Goal: Task Accomplishment & Management: Manage account settings

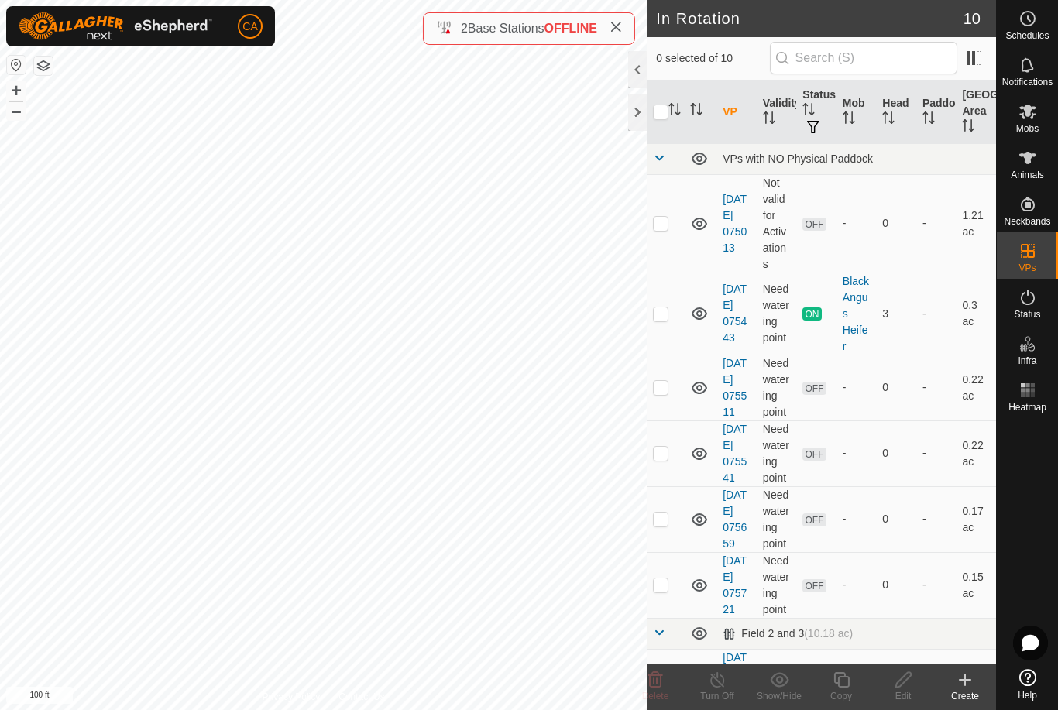
click at [621, 22] on icon at bounding box center [616, 27] width 12 height 12
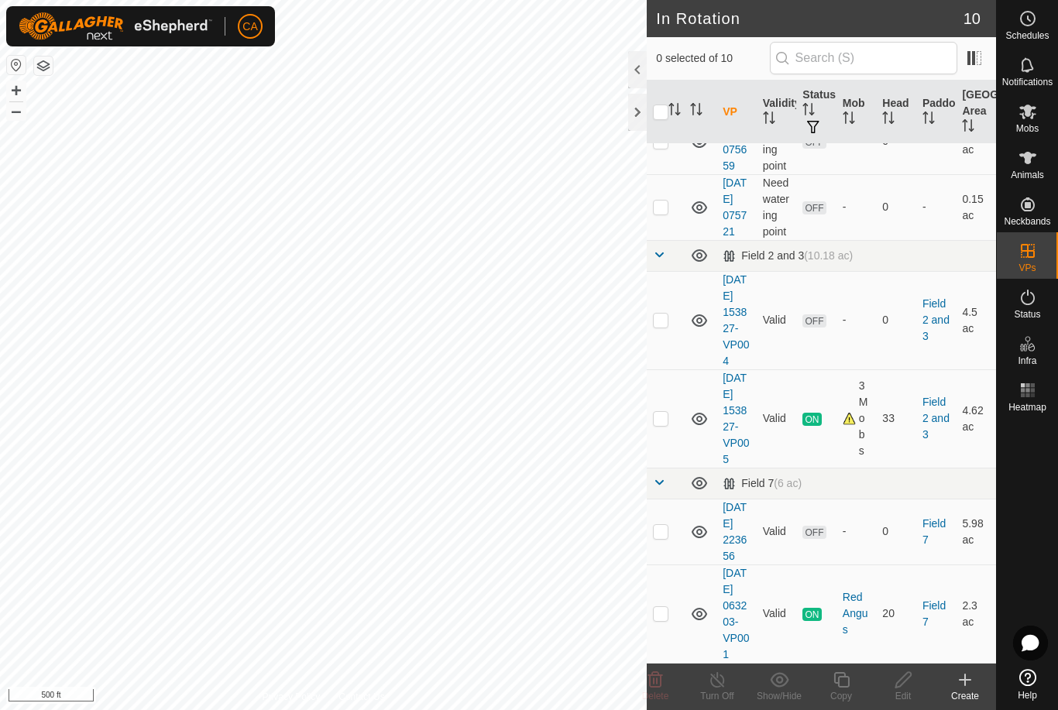
scroll to position [507, 0]
click at [665, 525] on p-checkbox at bounding box center [660, 531] width 15 height 12
click at [671, 503] on td at bounding box center [665, 532] width 37 height 66
checkbox input "false"
click at [666, 271] on td at bounding box center [665, 320] width 37 height 98
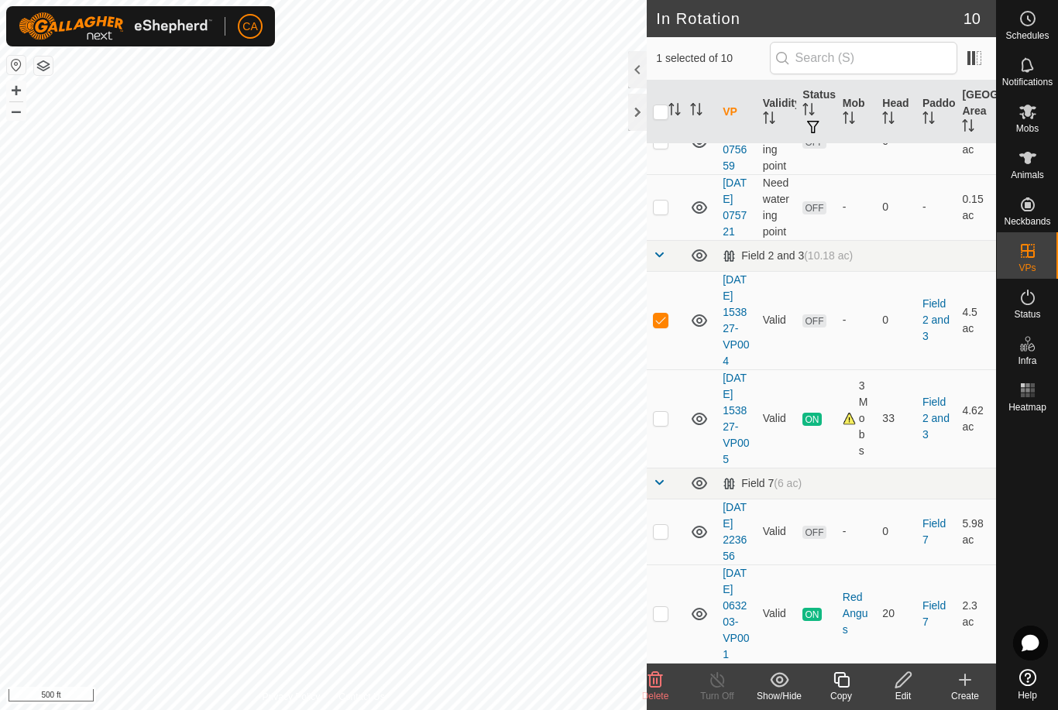
click at [663, 683] on icon at bounding box center [655, 680] width 19 height 19
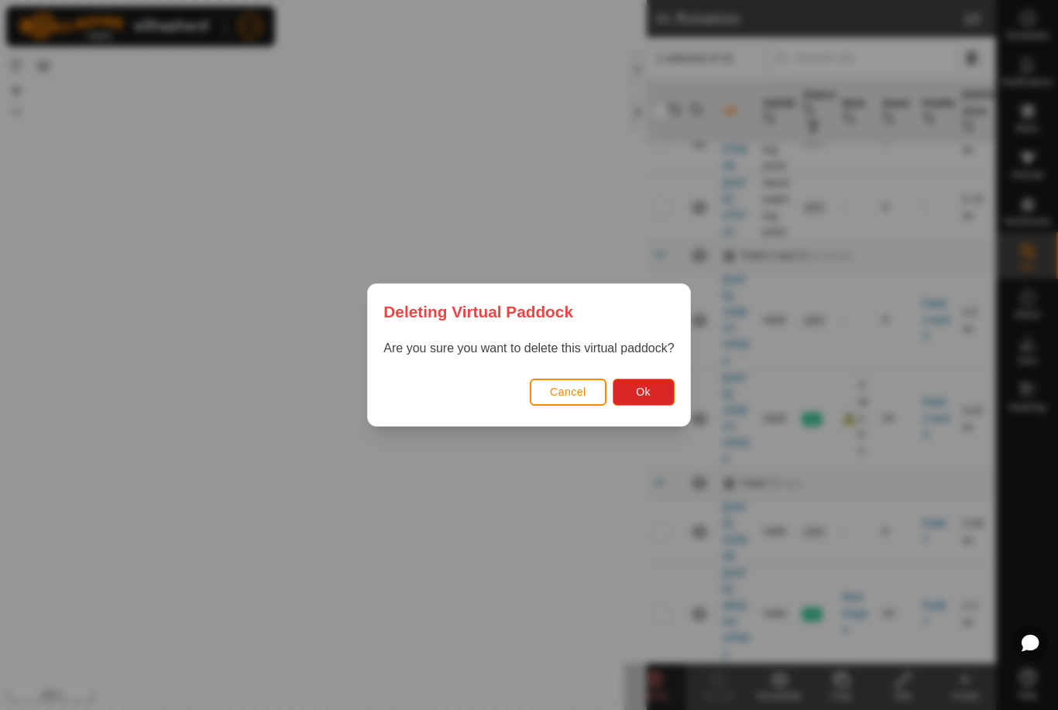
click at [662, 380] on button "Ok" at bounding box center [644, 392] width 62 height 27
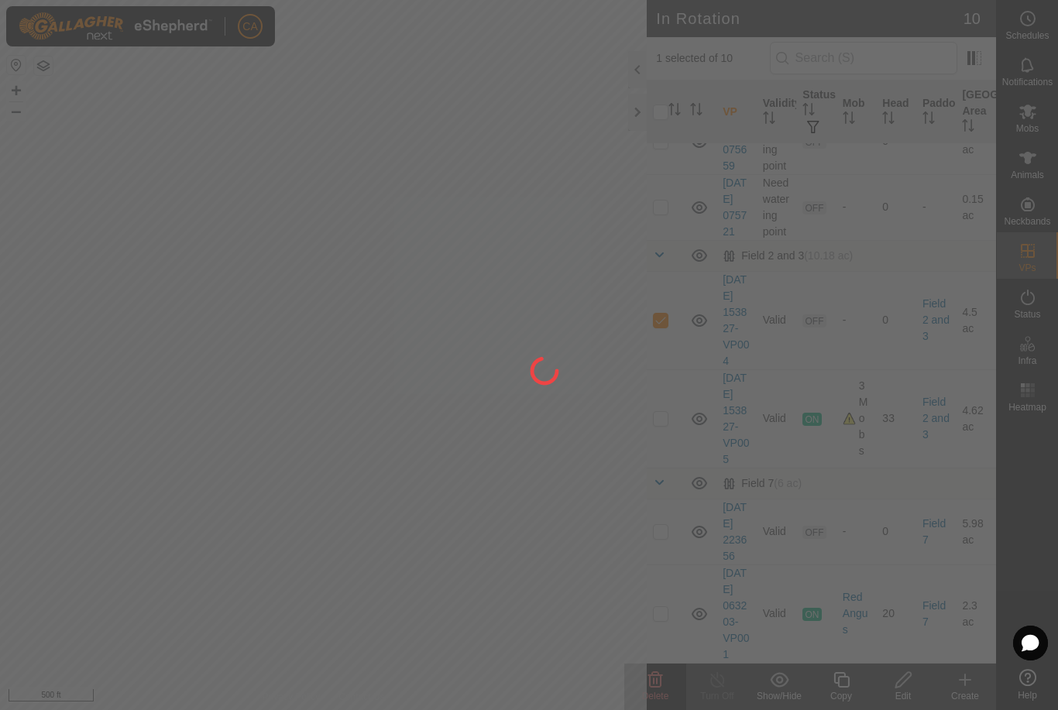
checkbox input "false"
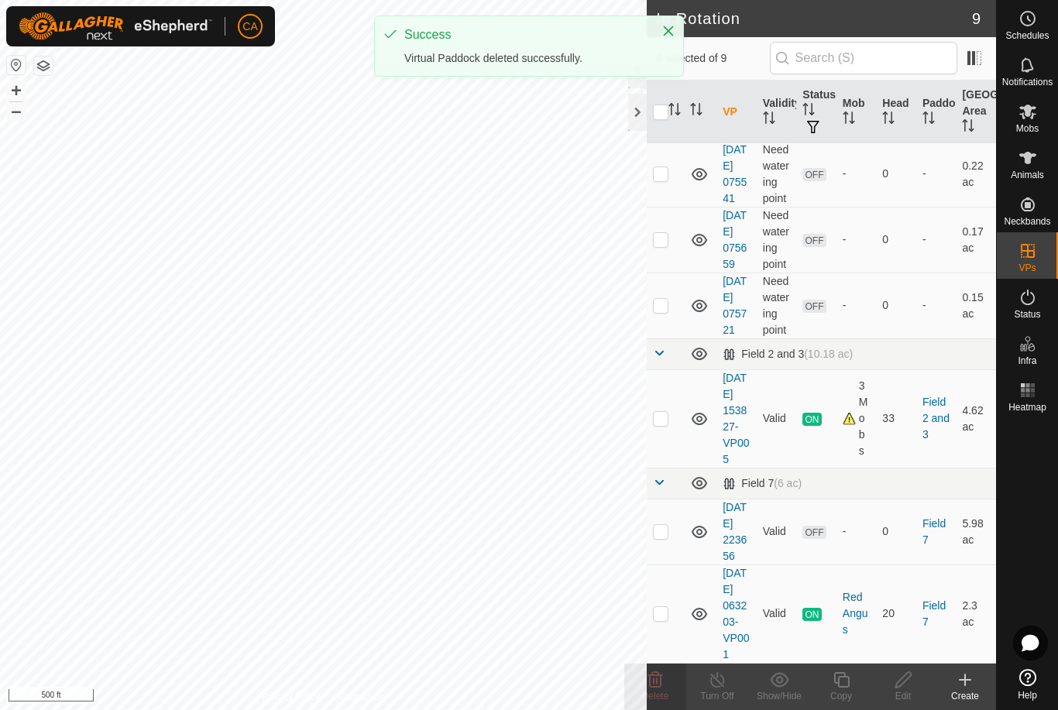
scroll to position [393, 0]
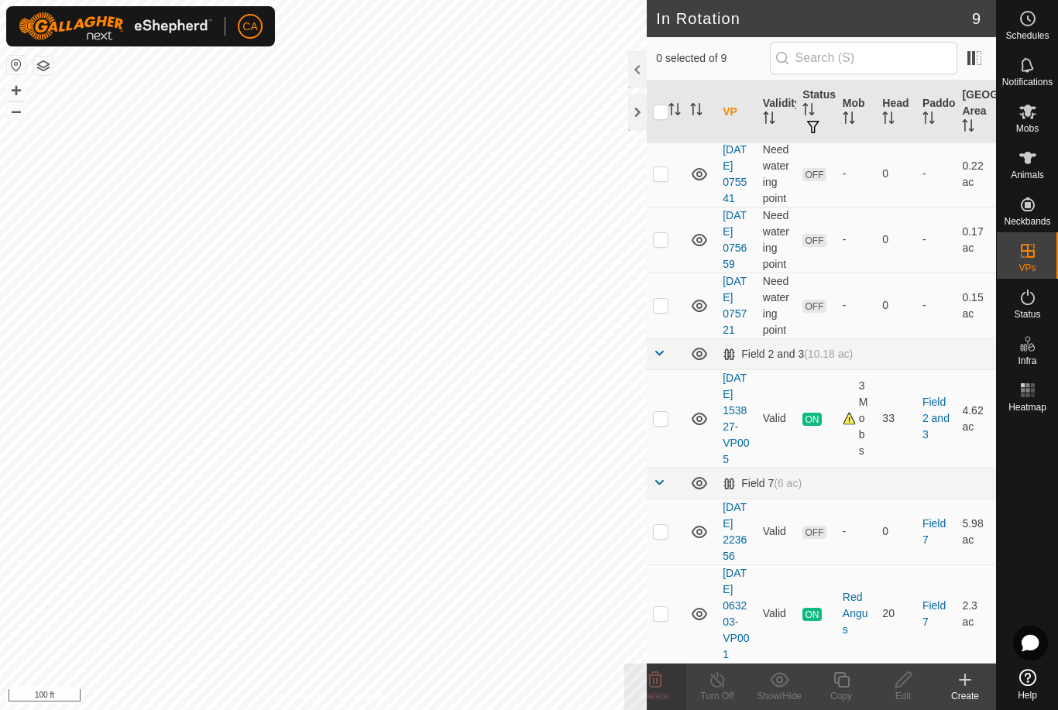
click at [657, 412] on p-checkbox at bounding box center [660, 418] width 15 height 12
checkbox input "true"
click at [645, 114] on div at bounding box center [637, 112] width 19 height 37
